Goal: Task Accomplishment & Management: Complete application form

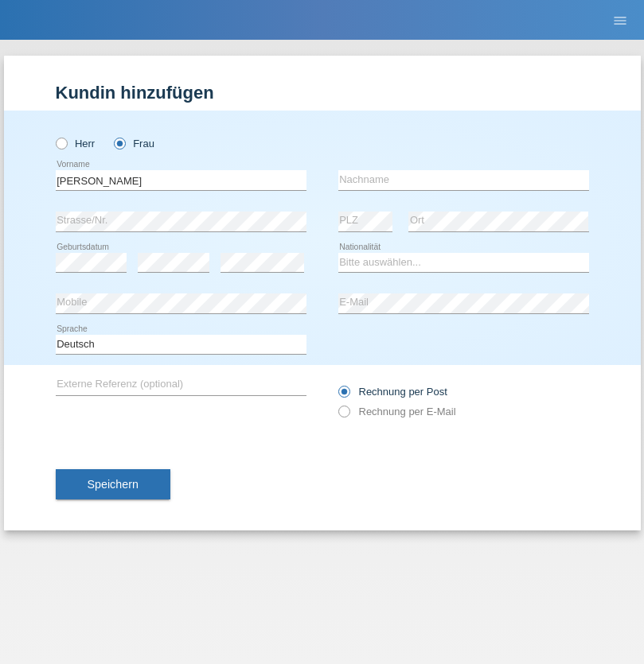
type input "[PERSON_NAME]"
click at [463, 180] on input "text" at bounding box center [463, 180] width 251 height 20
type input "[PERSON_NAME]"
select select "OM"
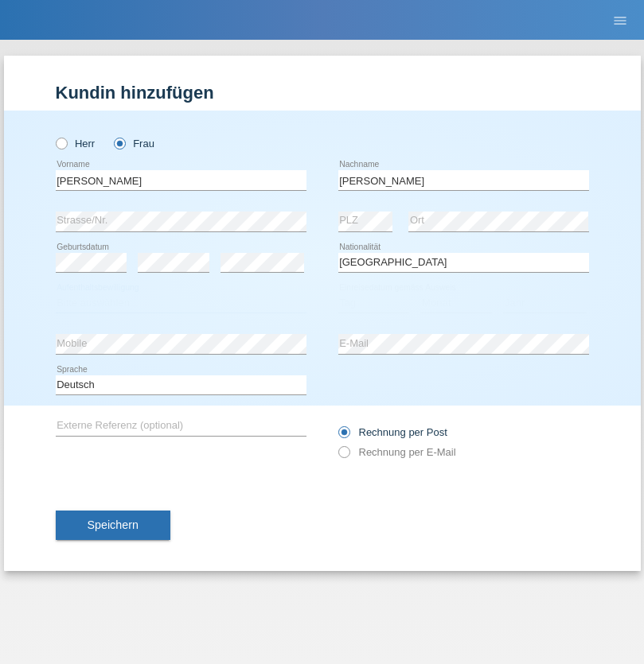
select select "C"
select select "20"
select select "03"
select select "1990"
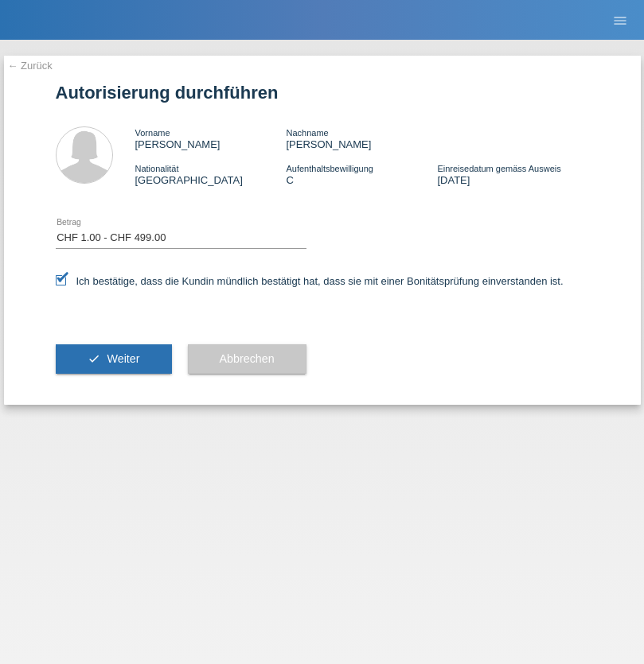
select select "1"
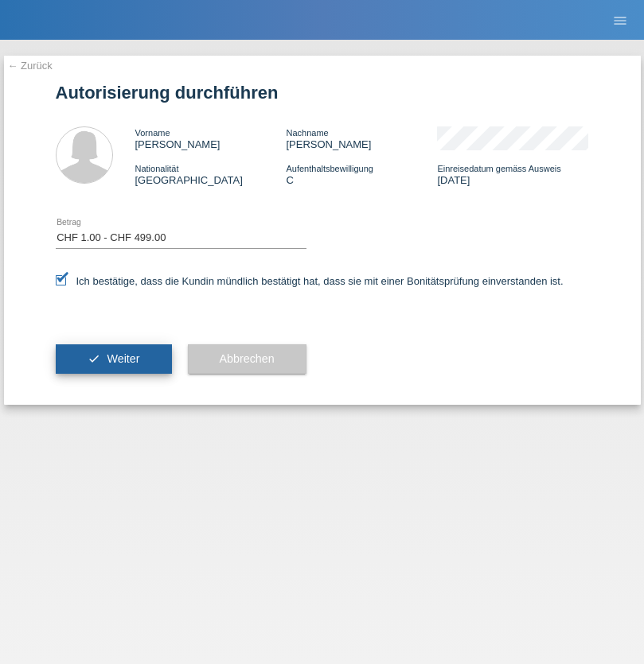
click at [113, 359] on span "Weiter" at bounding box center [123, 358] width 33 height 13
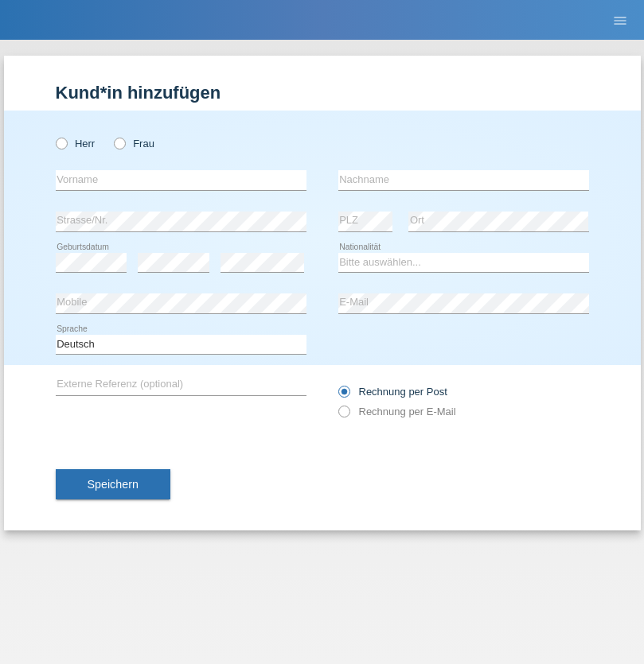
radio input "true"
click at [181, 180] on input "text" at bounding box center [181, 180] width 251 height 20
type input "Michel"
click at [463, 180] on input "text" at bounding box center [463, 180] width 251 height 20
type input "Farner"
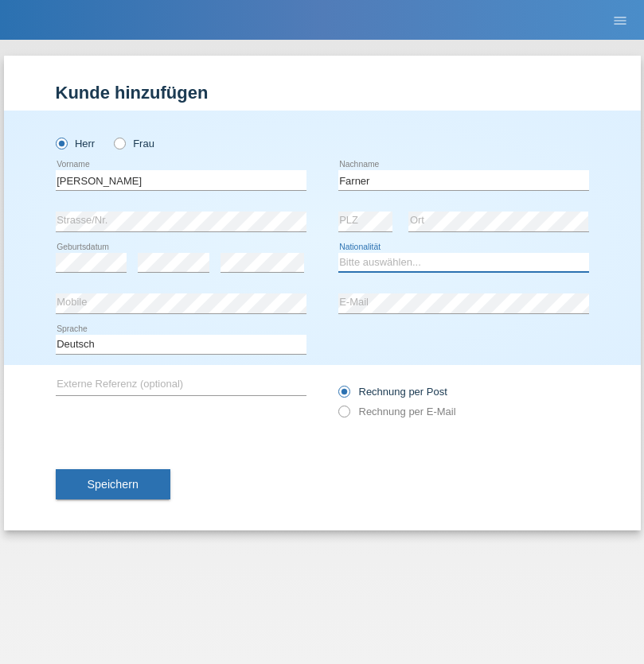
select select "CH"
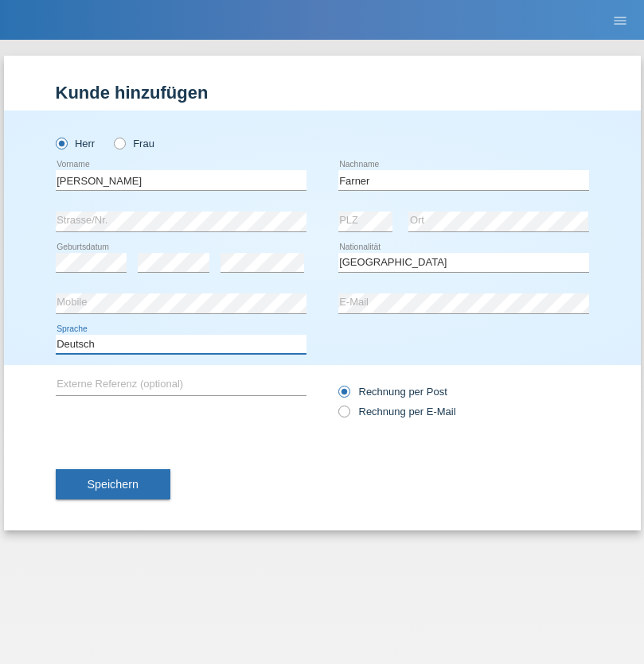
select select "en"
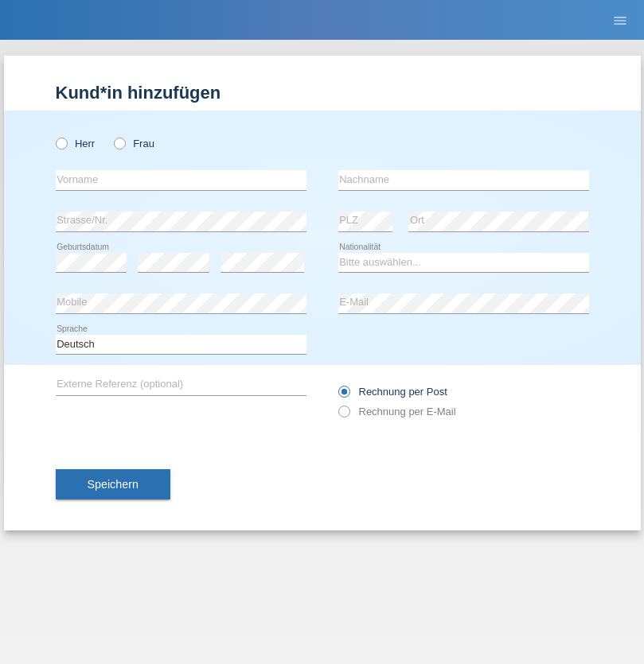
radio input "true"
select select "NL"
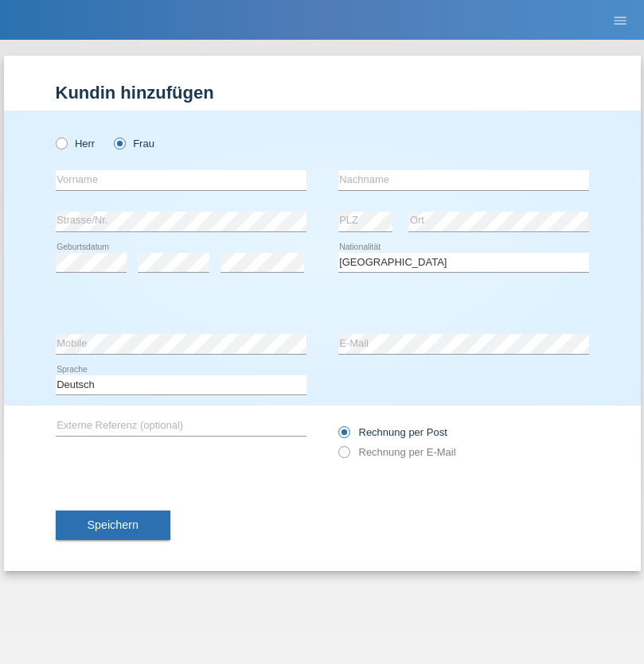
select select "C"
select select "01"
select select "2021"
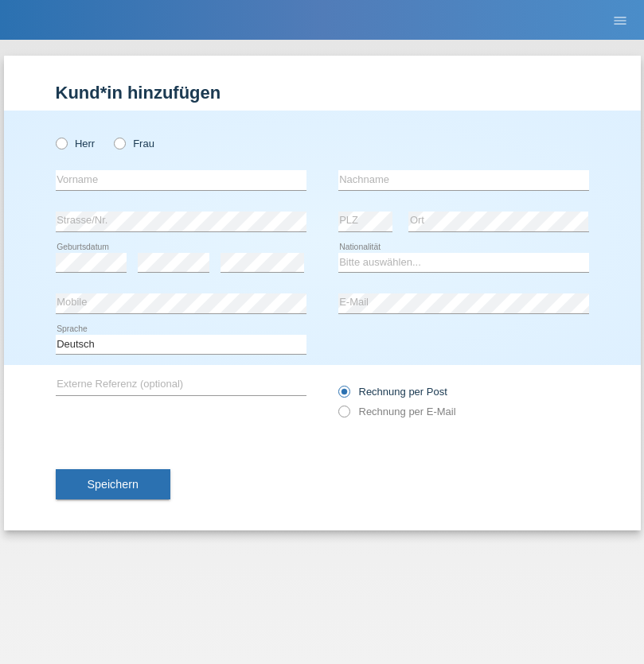
radio input "true"
click at [181, 180] on input "text" at bounding box center [181, 180] width 251 height 20
type input "David"
click at [463, 180] on input "text" at bounding box center [463, 180] width 251 height 20
type input "Amaral"
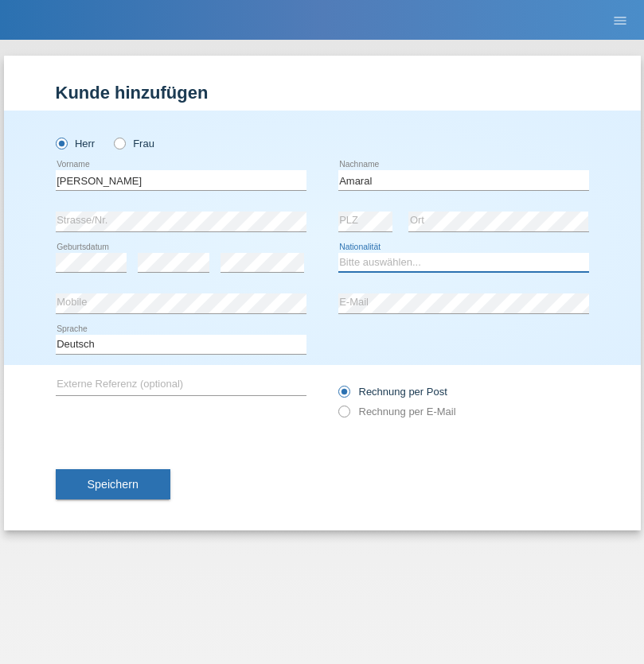
select select "PT"
select select "C"
select select "06"
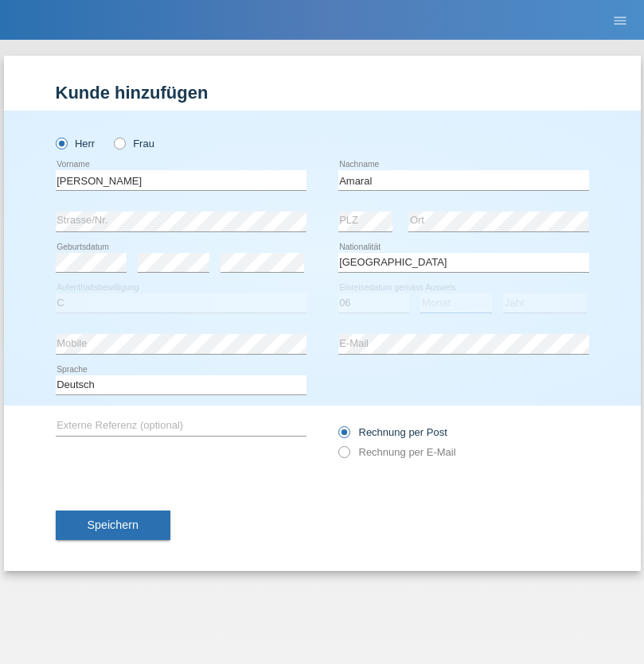
select select "07"
select select "2019"
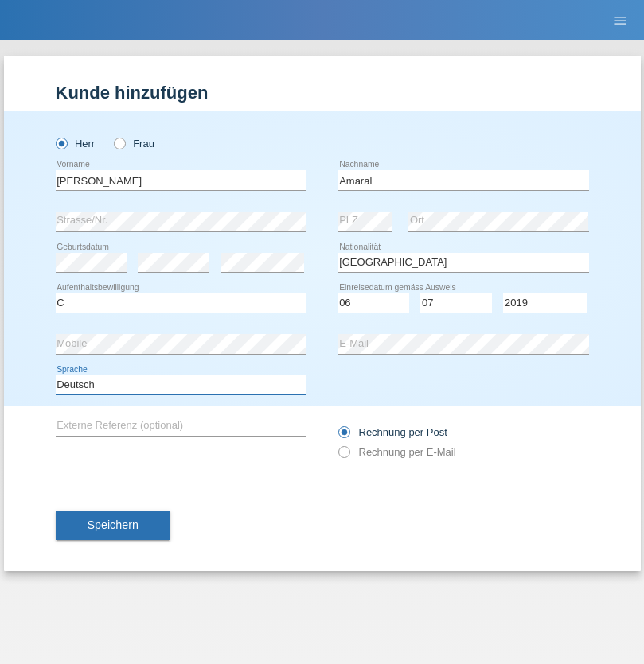
select select "en"
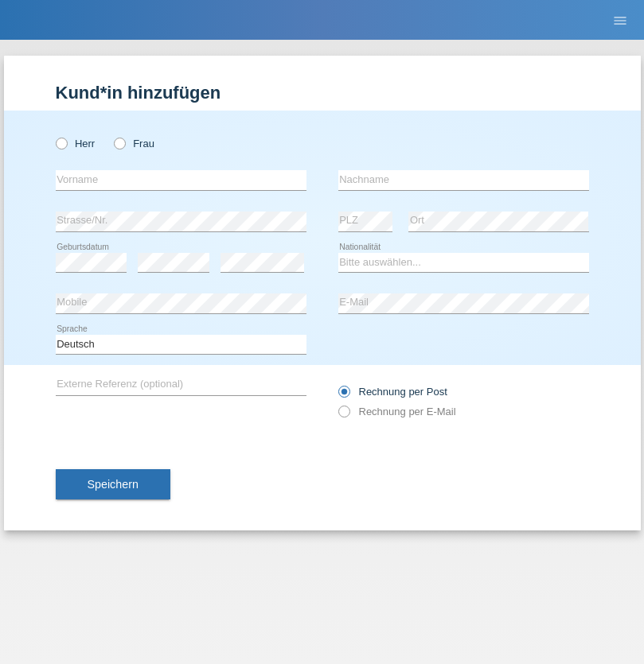
radio input "true"
click at [181, 180] on input "text" at bounding box center [181, 180] width 251 height 20
type input "[PERSON_NAME]"
click at [463, 180] on input "text" at bounding box center [463, 180] width 251 height 20
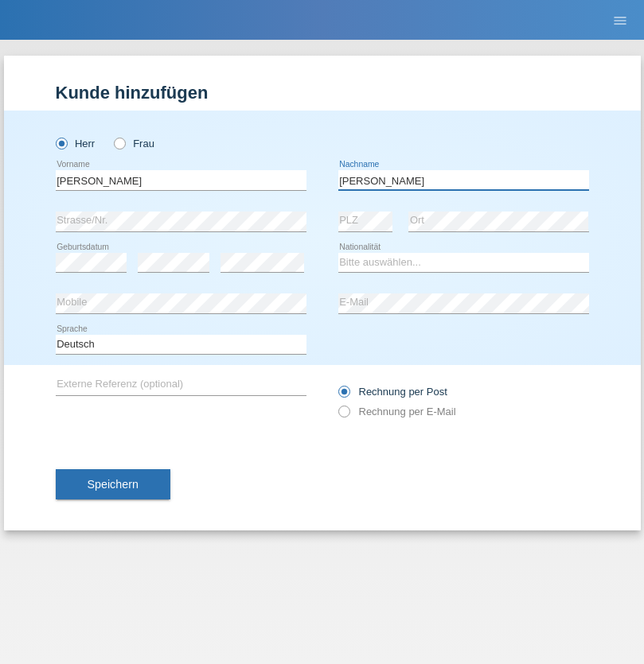
type input "Krüger"
select select "DE"
select select "C"
select select "05"
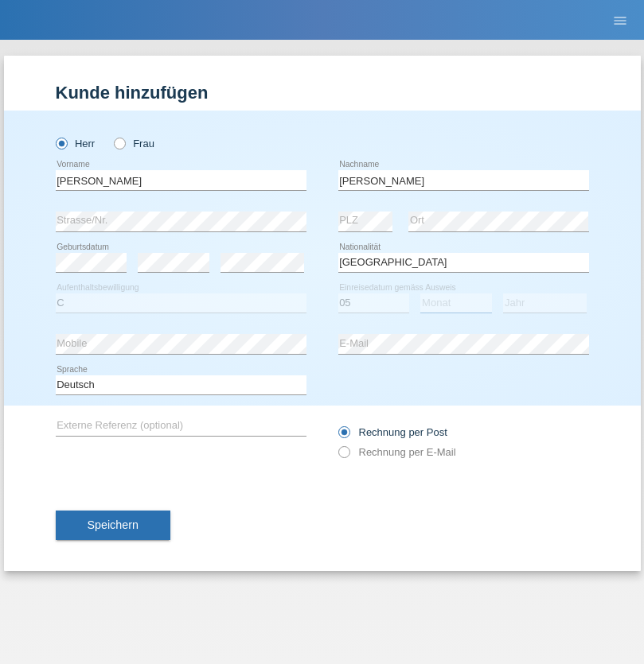
select select "04"
select select "2021"
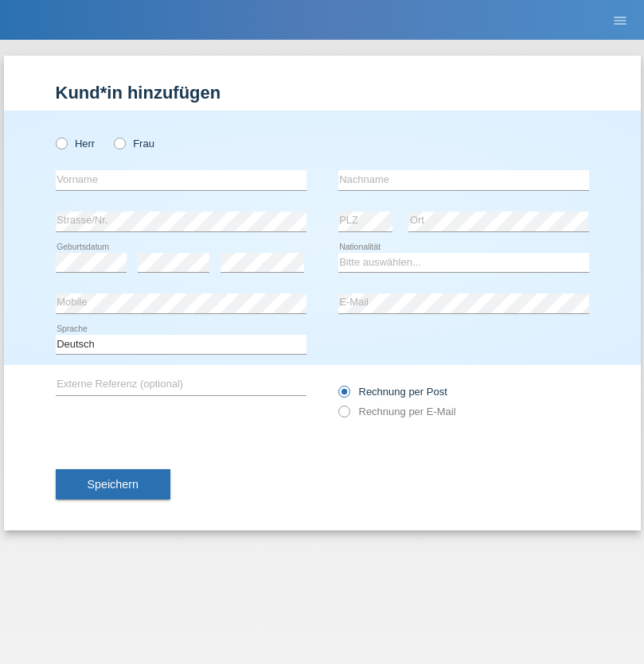
radio input "true"
click at [181, 180] on input "text" at bounding box center [181, 180] width 251 height 20
type input "Schumacher"
click at [463, 180] on input "text" at bounding box center [463, 180] width 251 height 20
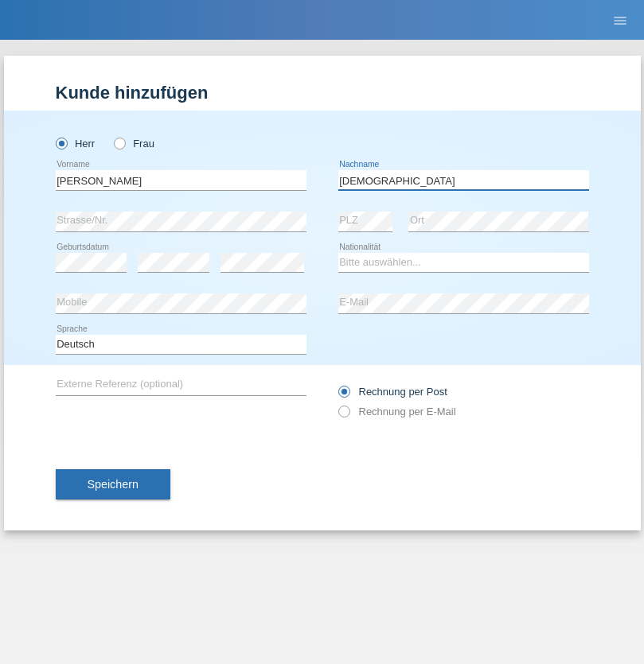
type input "Christian"
select select "CH"
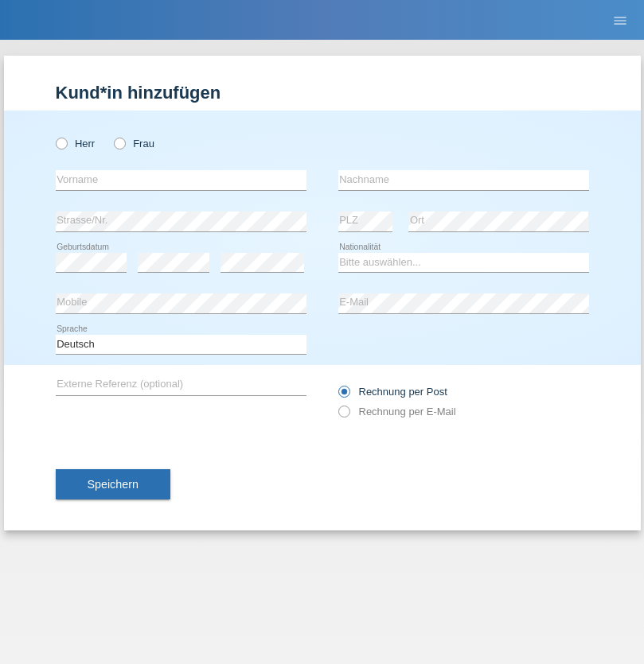
radio input "true"
click at [181, 180] on input "text" at bounding box center [181, 180] width 251 height 20
type input "agnertina"
click at [463, 180] on input "text" at bounding box center [463, 180] width 251 height 20
type input "noshaj"
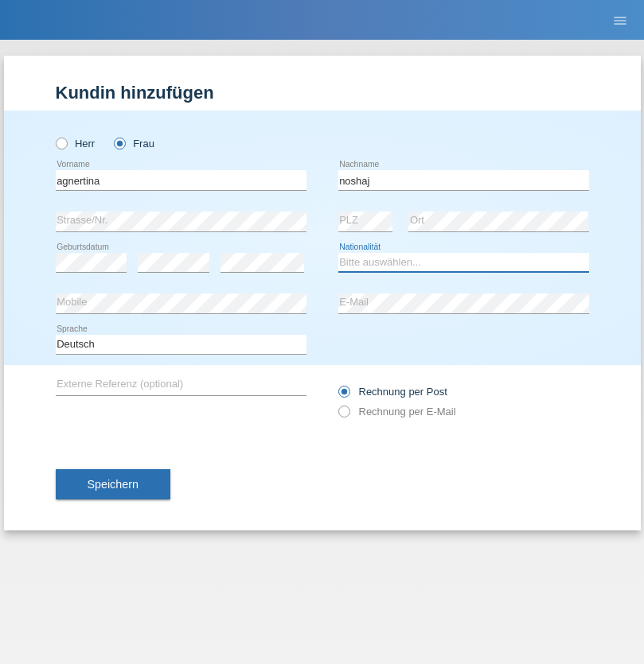
select select "NL"
select select "C"
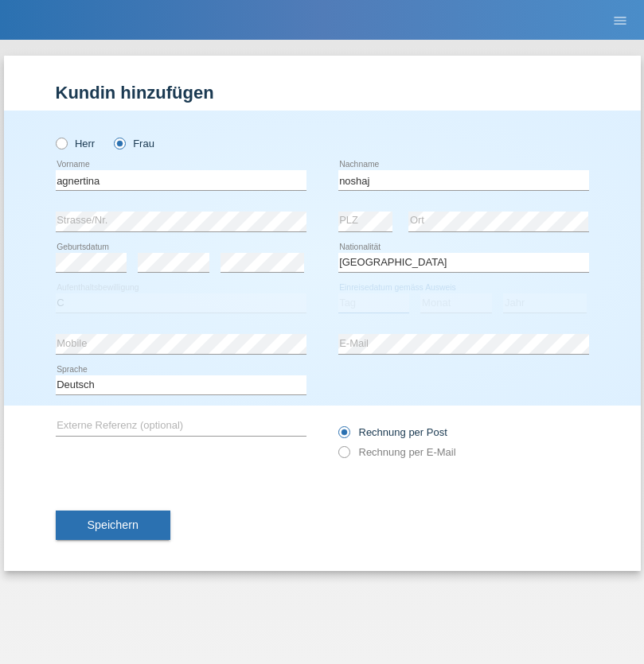
select select "01"
select select "08"
select select "2021"
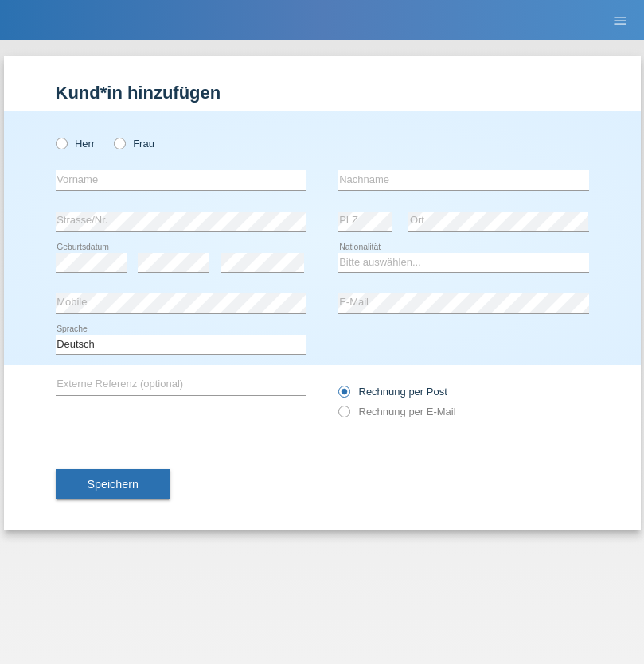
radio input "true"
click at [181, 180] on input "text" at bounding box center [181, 180] width 251 height 20
type input "[PERSON_NAME]"
click at [463, 180] on input "text" at bounding box center [463, 180] width 251 height 20
type input "Pinzo"
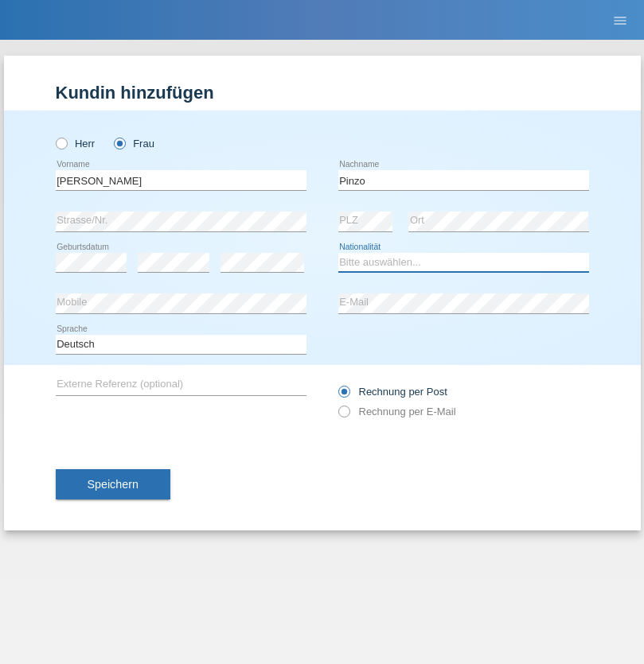
select select "CH"
radio input "true"
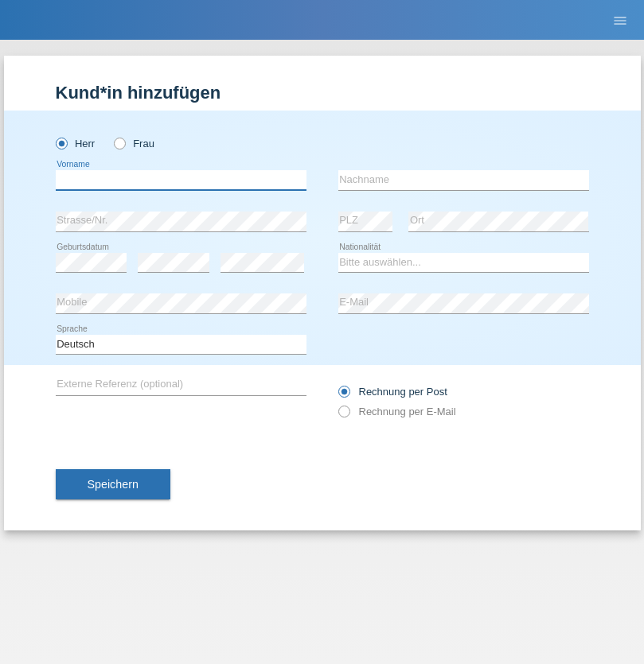
click at [181, 180] on input "text" at bounding box center [181, 180] width 251 height 20
type input "ali"
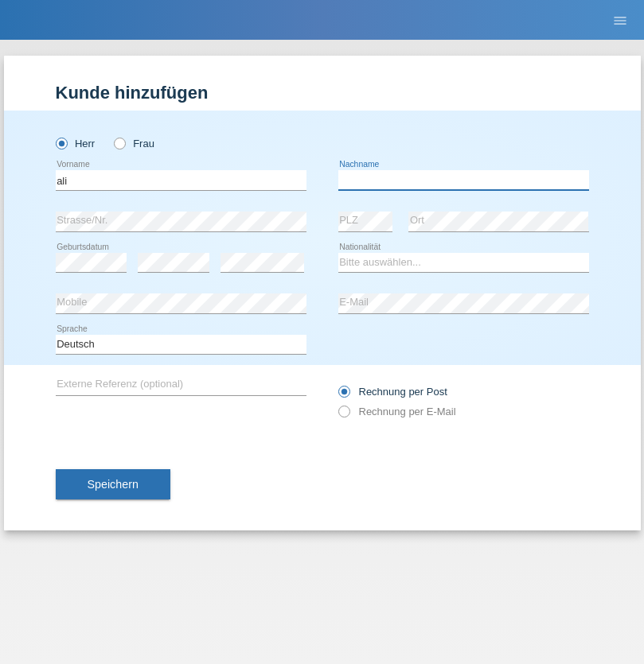
click at [463, 180] on input "text" at bounding box center [463, 180] width 251 height 20
type input "Amini"
select select "AF"
select select "C"
select select "18"
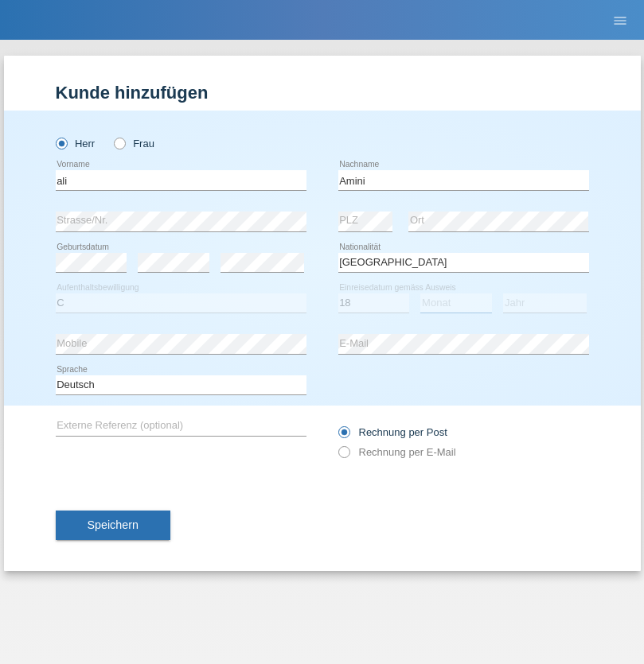
select select "08"
select select "2015"
